Goal: Check status

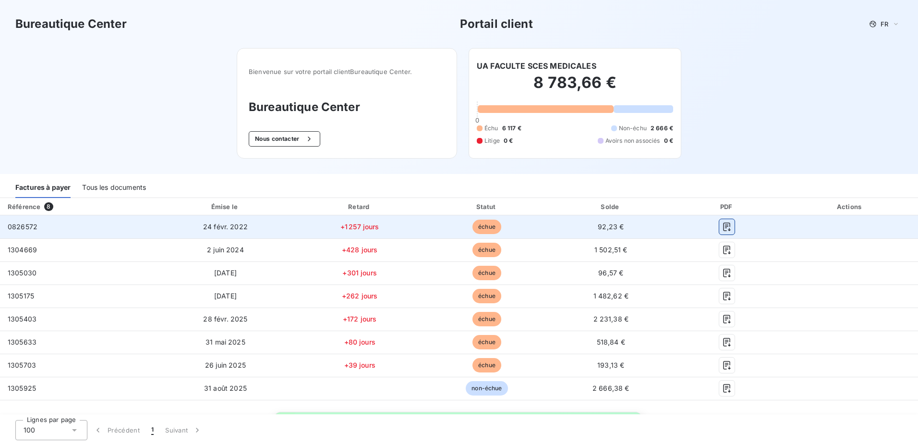
click at [723, 226] on icon "button" at bounding box center [727, 227] width 10 height 10
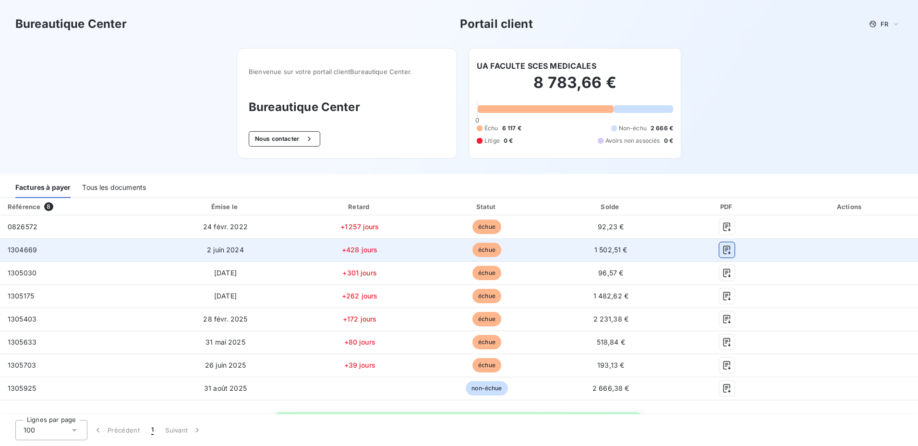
click at [722, 249] on icon "button" at bounding box center [727, 250] width 10 height 10
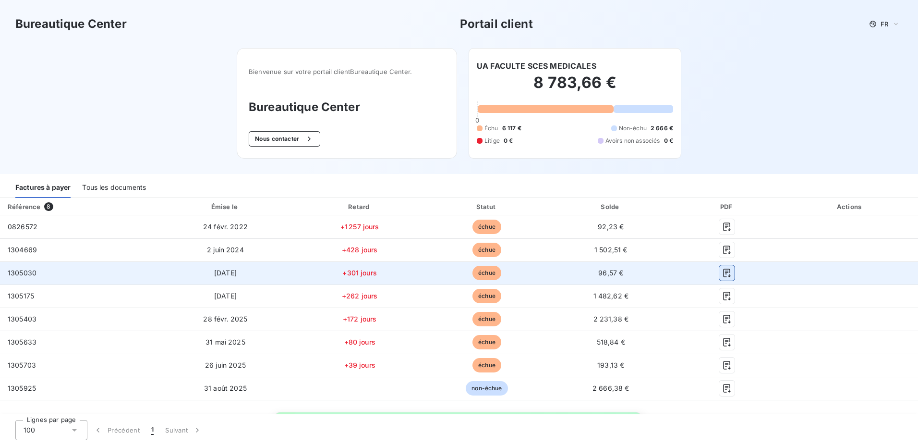
click at [727, 273] on button "button" at bounding box center [726, 272] width 15 height 15
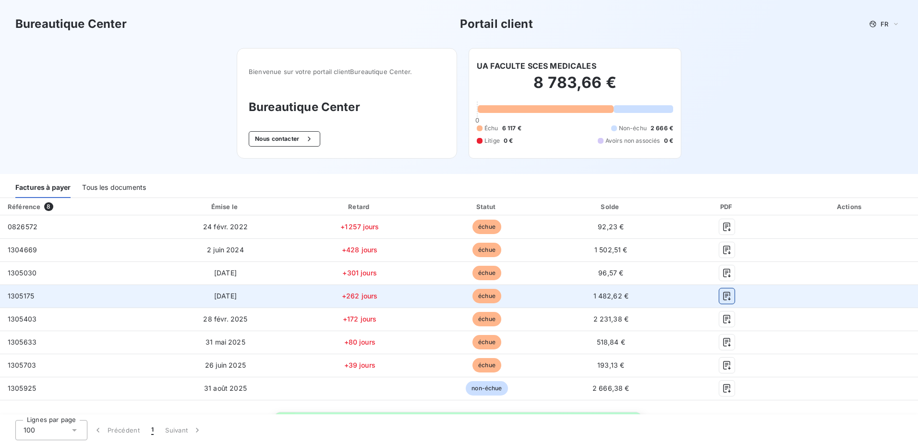
click at [723, 296] on icon "button" at bounding box center [727, 296] width 10 height 10
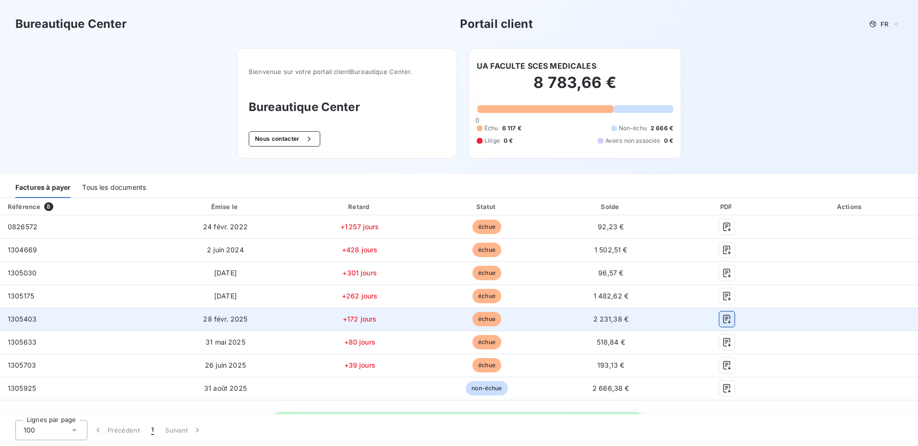
click at [722, 316] on icon "button" at bounding box center [727, 319] width 10 height 10
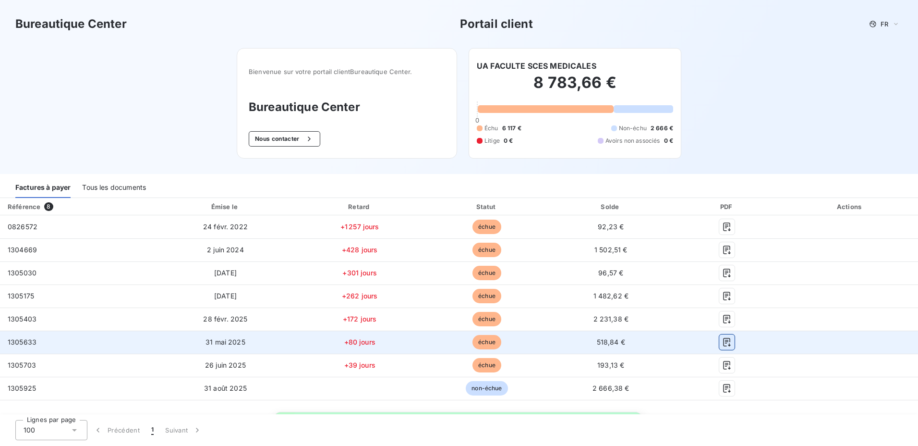
click at [724, 343] on icon "button" at bounding box center [727, 342] width 7 height 9
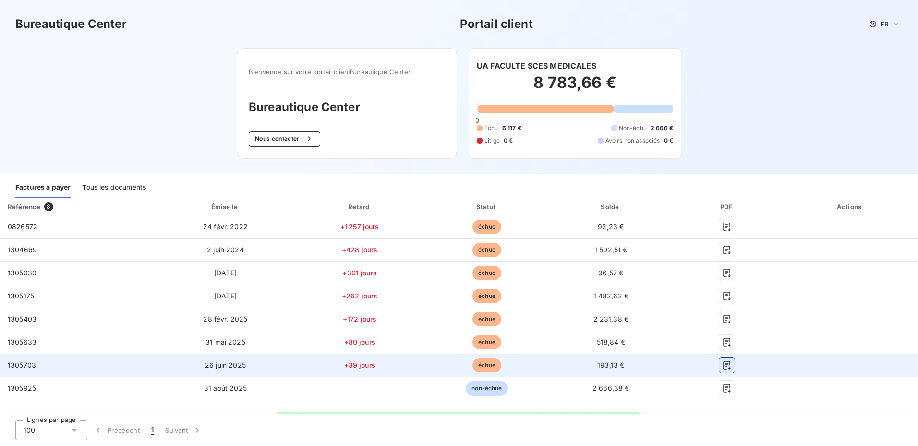
click at [722, 360] on icon "button" at bounding box center [727, 365] width 10 height 10
click at [724, 364] on icon "button" at bounding box center [727, 365] width 7 height 9
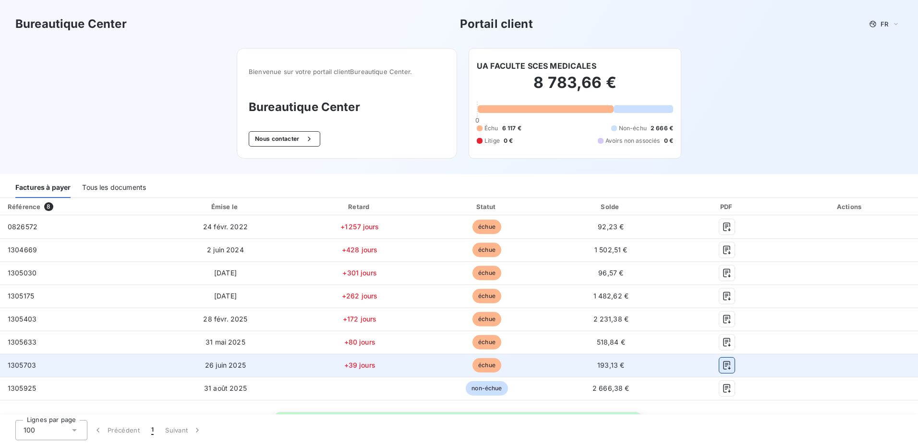
click at [724, 364] on icon "button" at bounding box center [727, 365] width 7 height 9
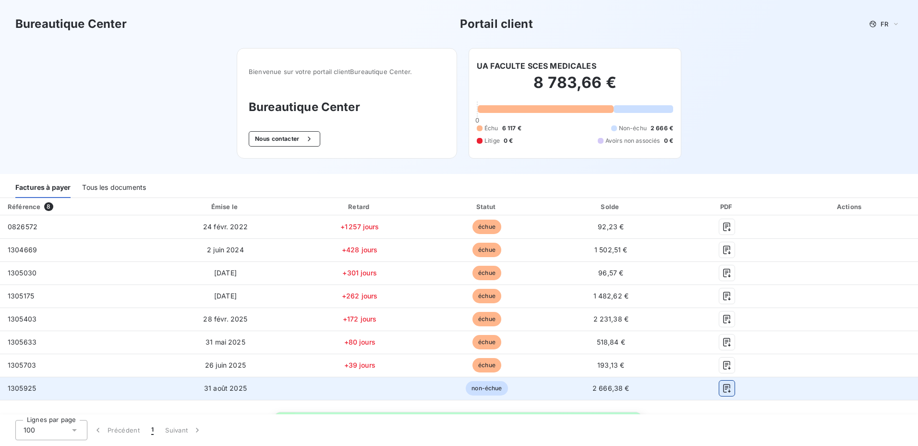
click at [722, 388] on icon "button" at bounding box center [727, 388] width 10 height 10
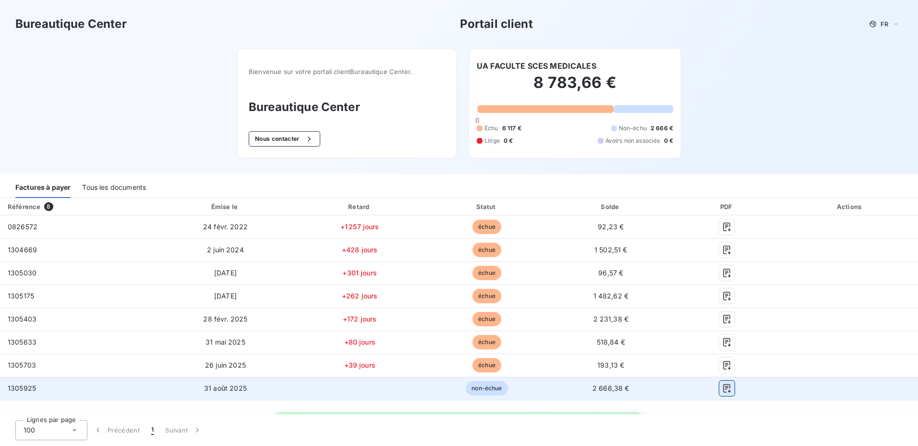
click at [722, 388] on icon "button" at bounding box center [727, 388] width 10 height 10
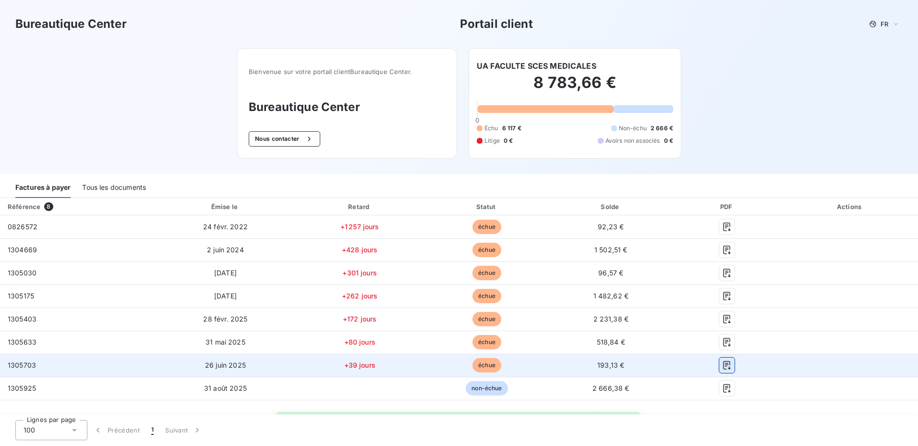
click at [722, 366] on icon "button" at bounding box center [727, 365] width 10 height 10
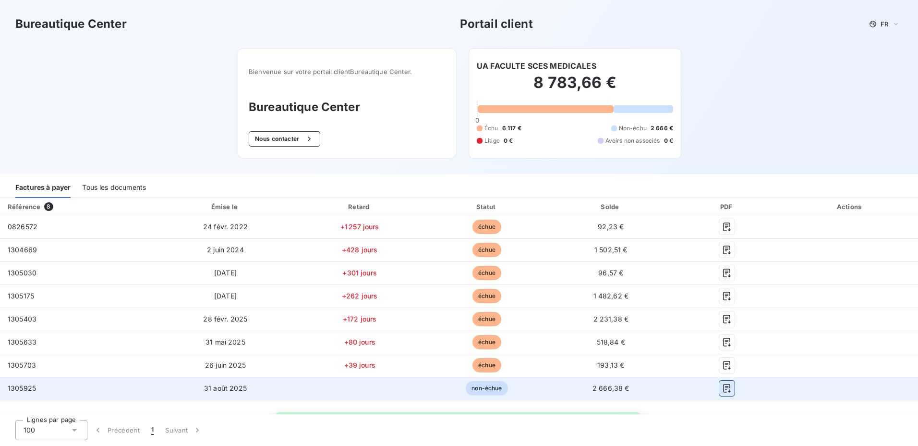
click at [722, 391] on icon "button" at bounding box center [727, 388] width 10 height 10
